Goal: Task Accomplishment & Management: Use online tool/utility

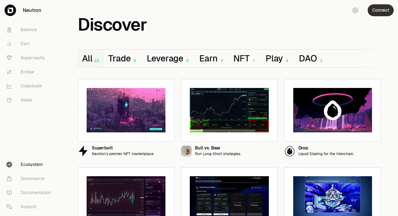
click at [376, 9] on button "Connect" at bounding box center [381, 10] width 26 height 12
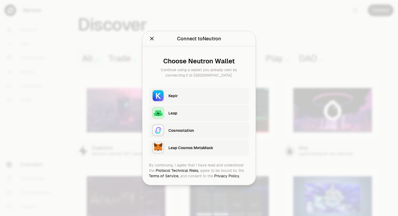
click at [181, 98] on div "Keplr" at bounding box center [208, 95] width 78 height 5
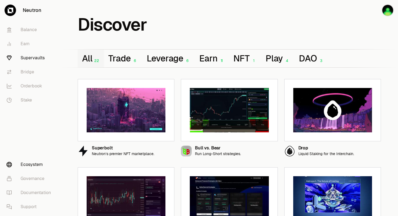
click at [33, 59] on link "Supervaults" at bounding box center [30, 58] width 56 height 14
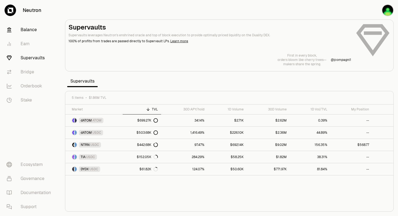
click at [31, 30] on link "Balance" at bounding box center [30, 30] width 56 height 14
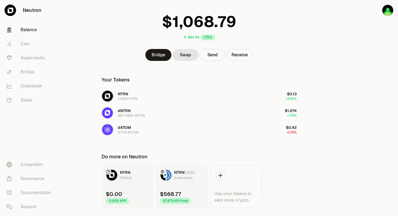
scroll to position [44, 0]
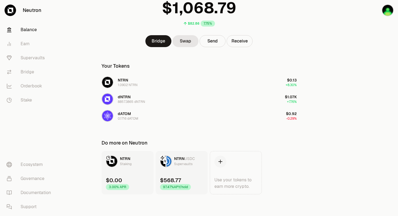
click at [181, 162] on div "Supervaults" at bounding box center [183, 164] width 18 height 5
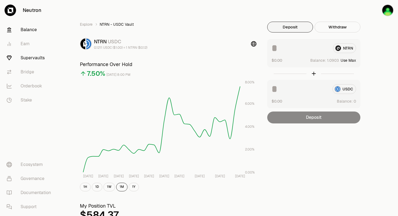
click at [30, 30] on link "Balance" at bounding box center [30, 30] width 56 height 14
